Goal: Task Accomplishment & Management: Manage account settings

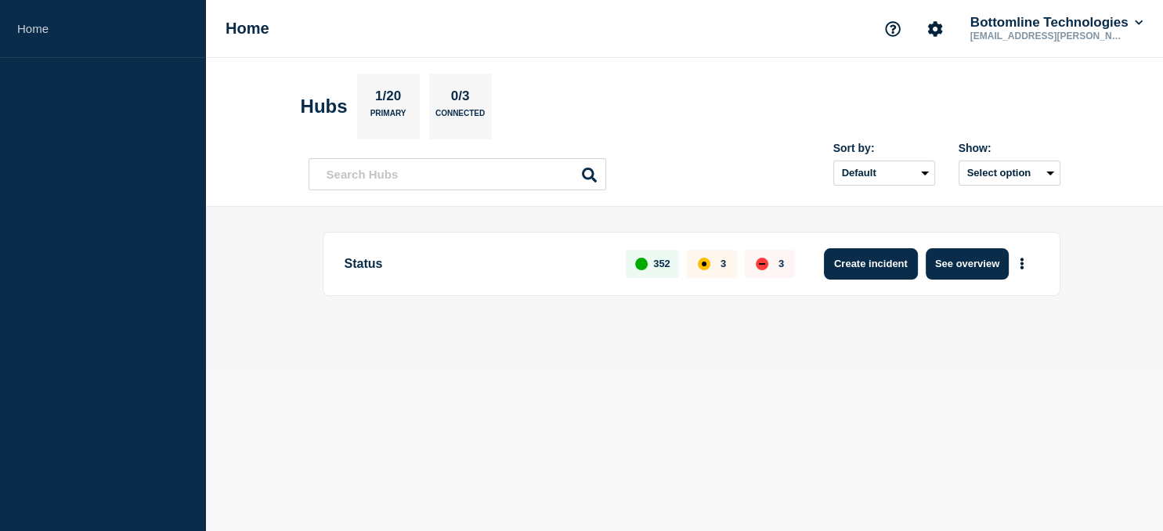
click at [875, 268] on button "Create incident" at bounding box center [871, 263] width 94 height 31
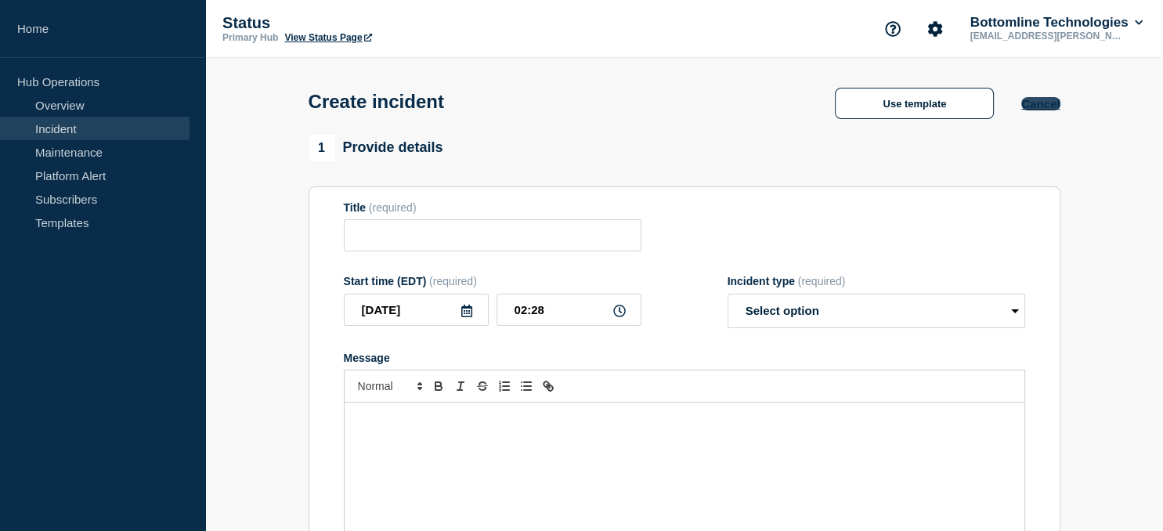
click at [1038, 106] on button "Cancel" at bounding box center [1040, 103] width 38 height 13
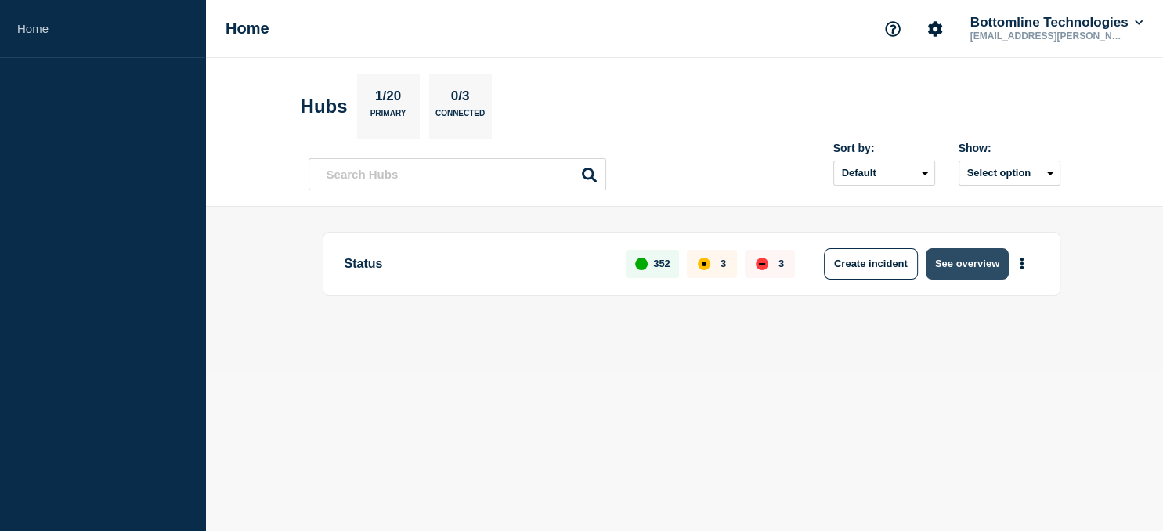
click at [958, 261] on button "See overview" at bounding box center [966, 263] width 83 height 31
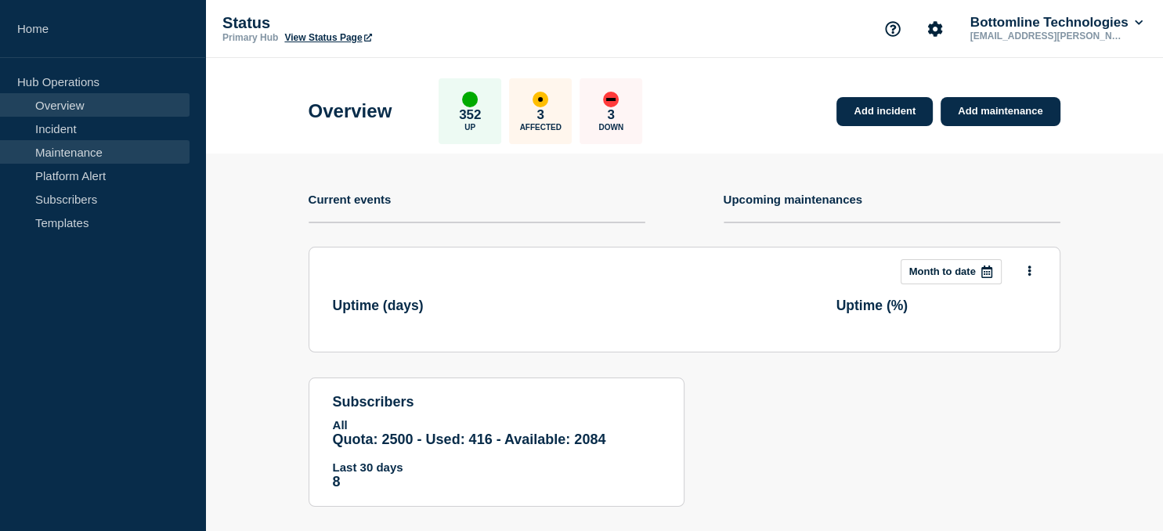
click at [65, 157] on link "Maintenance" at bounding box center [94, 151] width 189 height 23
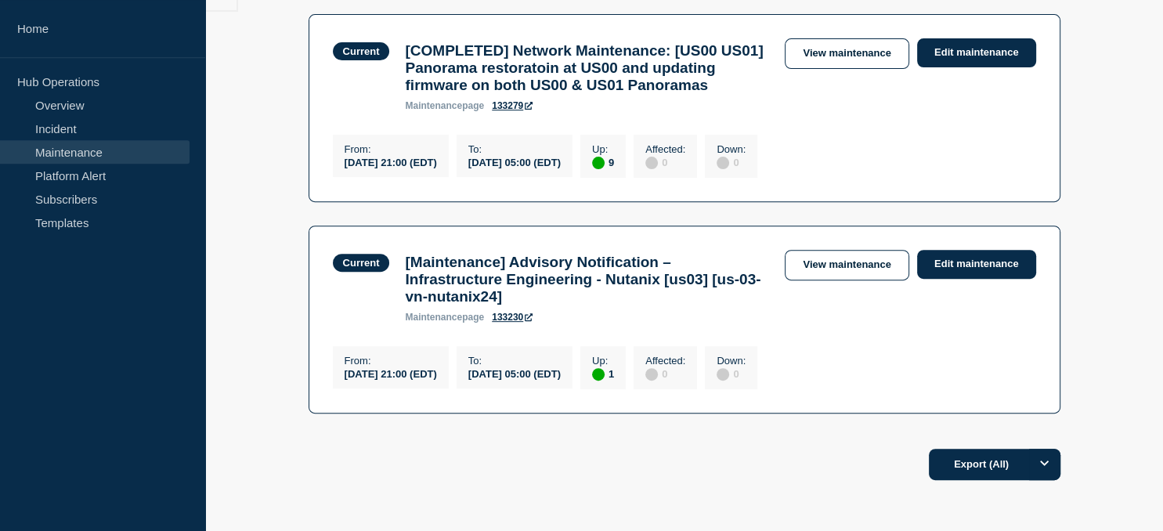
scroll to position [541, 0]
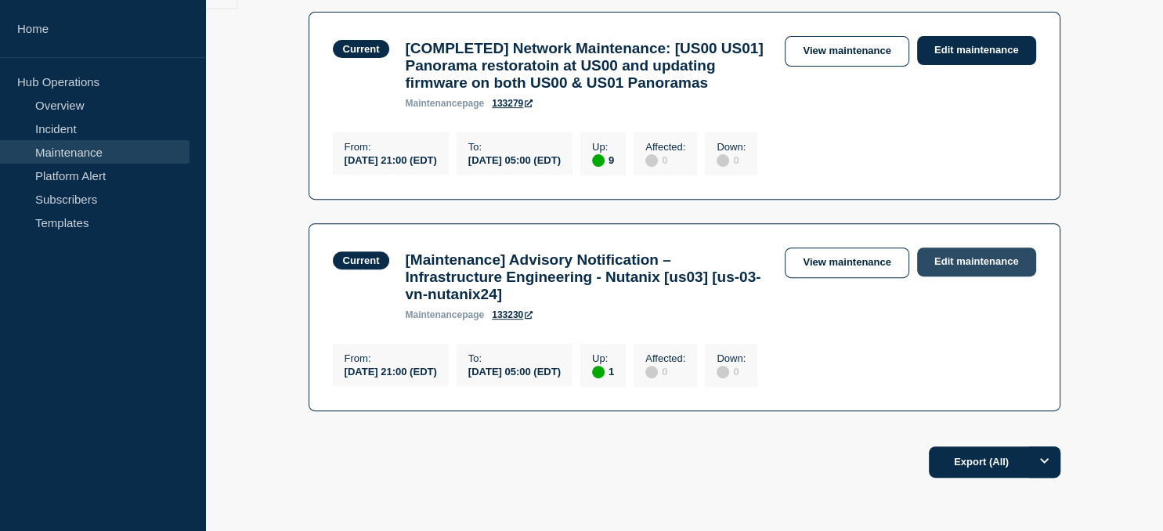
click at [976, 276] on link "Edit maintenance" at bounding box center [976, 261] width 119 height 29
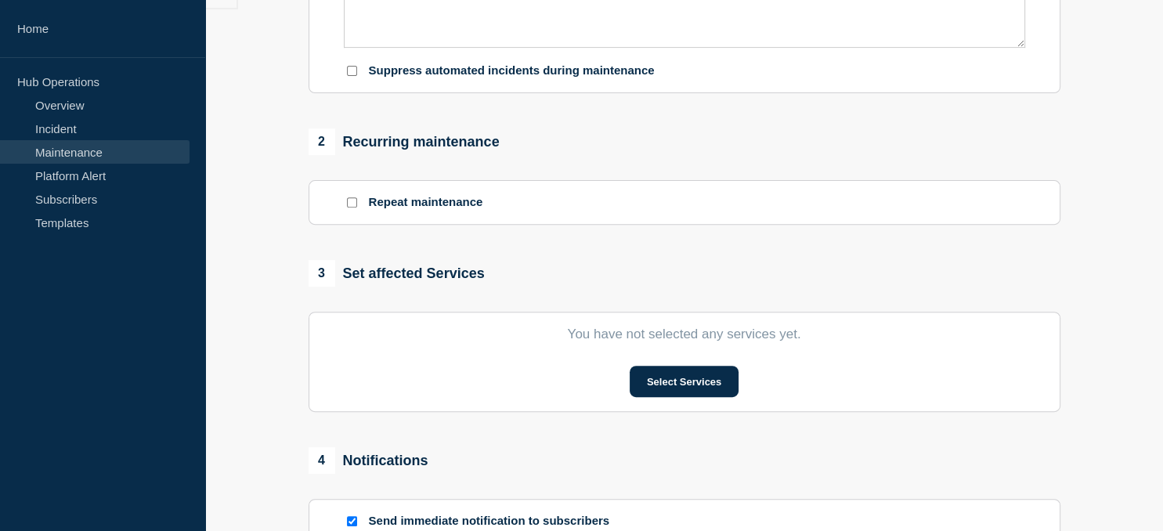
type input "[Maintenance] Advisory Notification – Infrastructure Engineering - Nutanix [us0…"
type input "[DATE]"
type input "21:00"
type input "05:00"
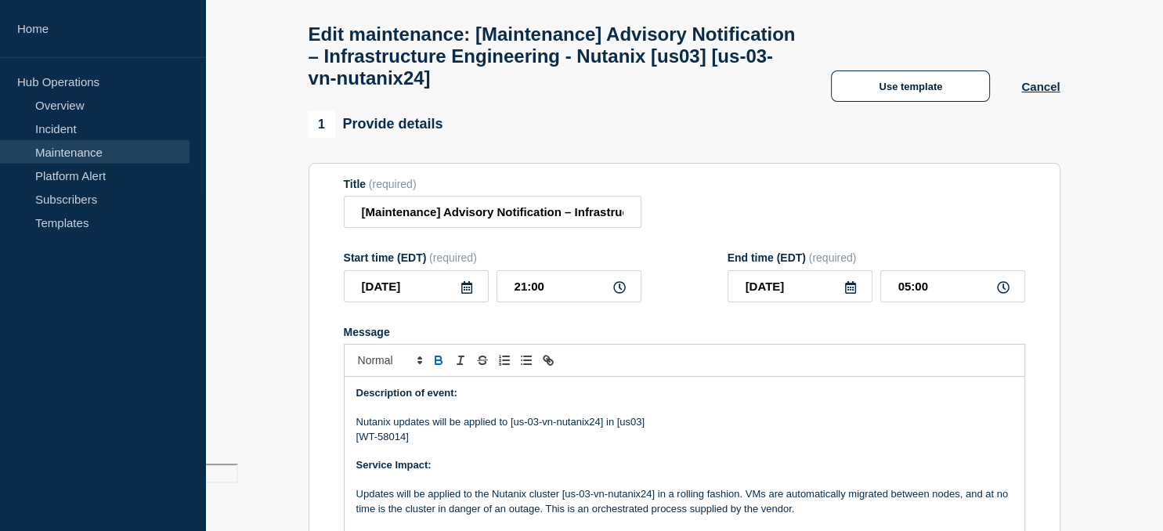
scroll to position [62, 0]
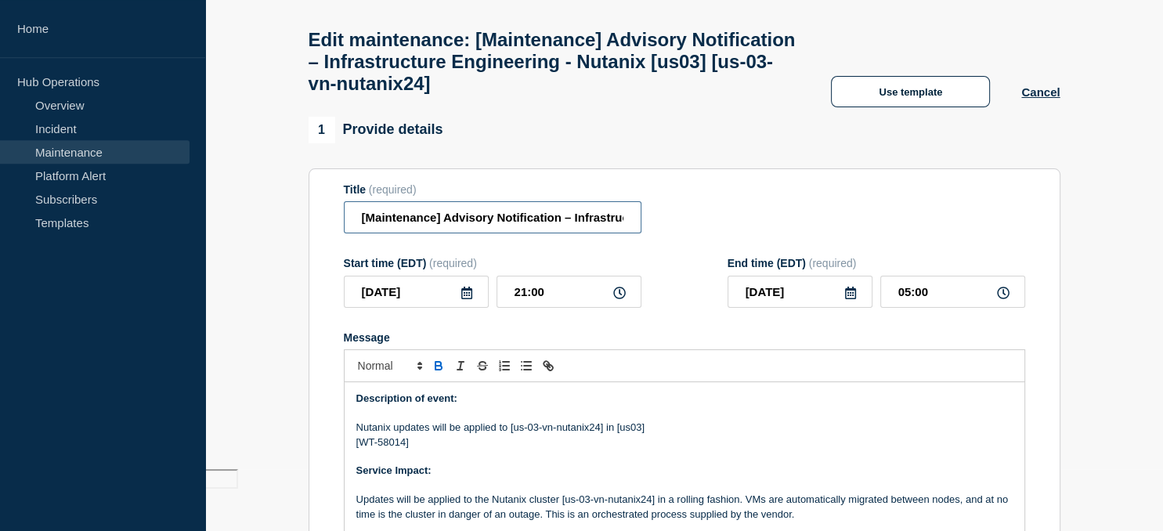
click at [352, 231] on input "[Maintenance] Advisory Notification – Infrastructure Engineering - Nutanix [us0…" at bounding box center [493, 217] width 298 height 32
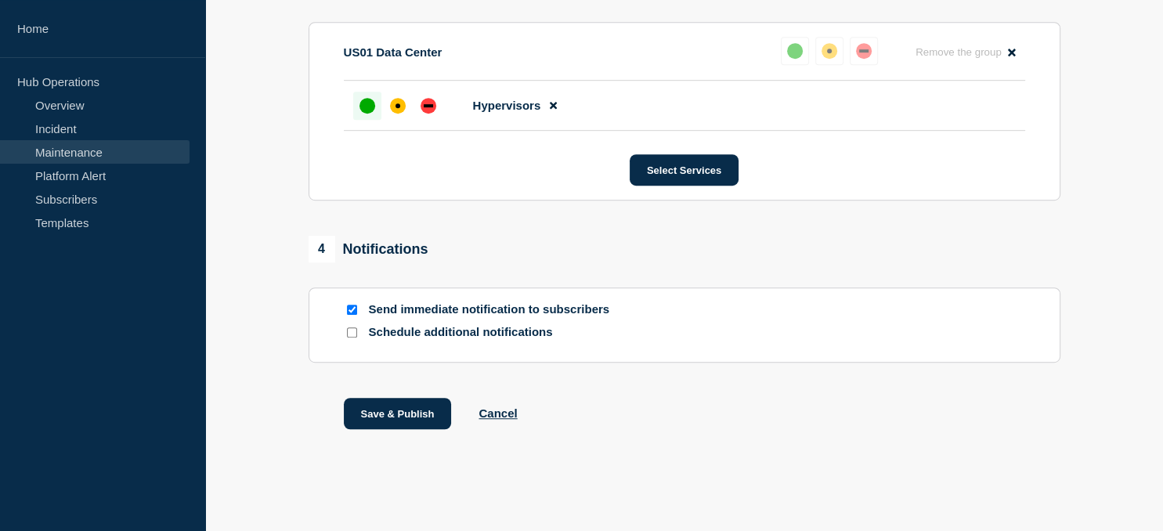
scroll to position [924, 0]
type input "[completed] - [Maintenance] Advisory Notification – Infrastructure Engineering …"
click at [409, 408] on button "Save & Publish" at bounding box center [398, 413] width 108 height 31
